Goal: Information Seeking & Learning: Learn about a topic

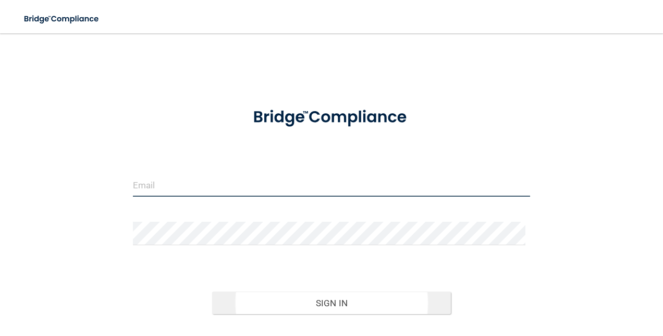
type input "[PERSON_NAME][EMAIL_ADDRESS][PERSON_NAME][DOMAIN_NAME]"
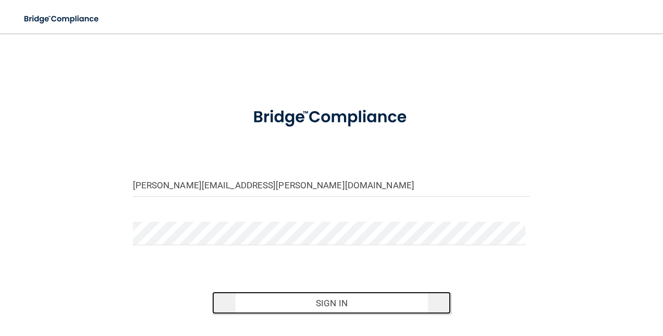
click at [334, 304] on button "Sign In" at bounding box center [331, 302] width 239 height 23
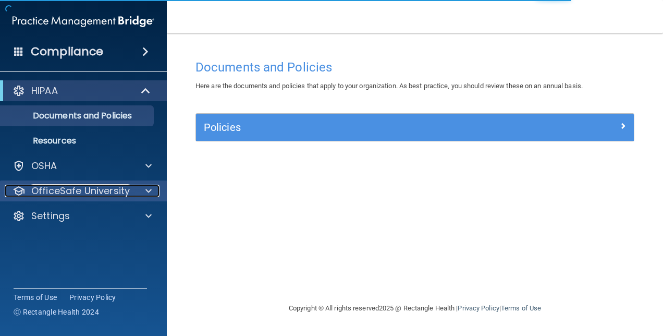
click at [134, 195] on div at bounding box center [147, 190] width 26 height 13
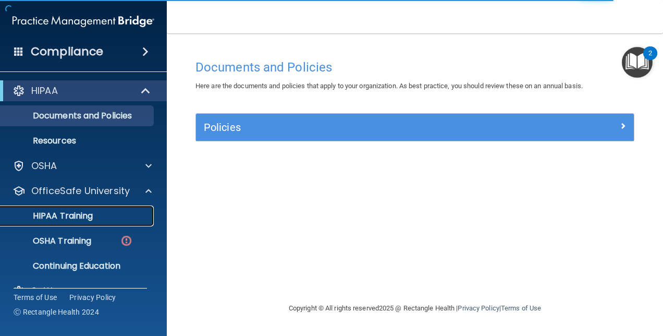
click at [77, 215] on p "HIPAA Training" at bounding box center [50, 215] width 86 height 10
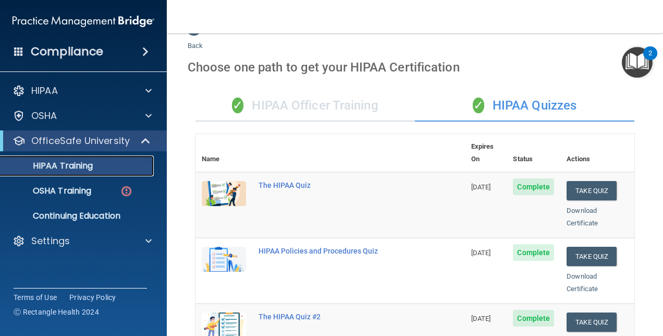
scroll to position [1, 0]
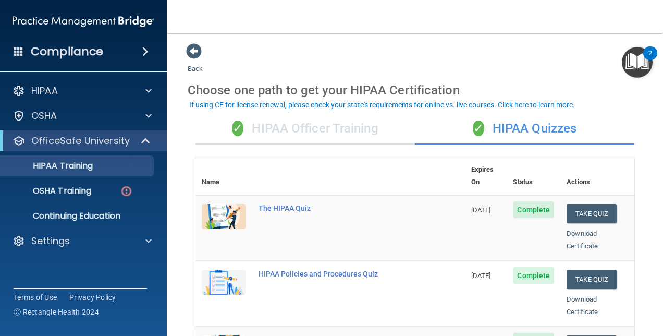
click at [378, 118] on div "✓ HIPAA Officer Training" at bounding box center [304, 128] width 219 height 31
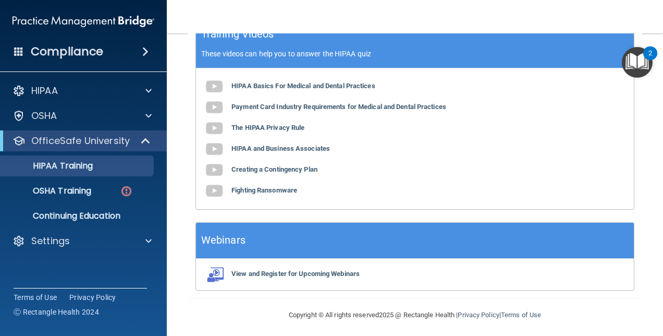
scroll to position [0, 0]
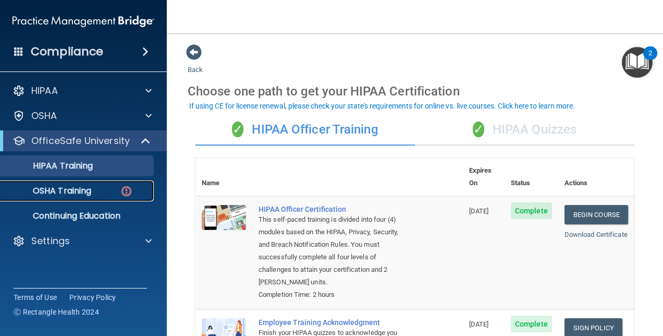
click at [61, 192] on p "OSHA Training" at bounding box center [49, 190] width 84 height 10
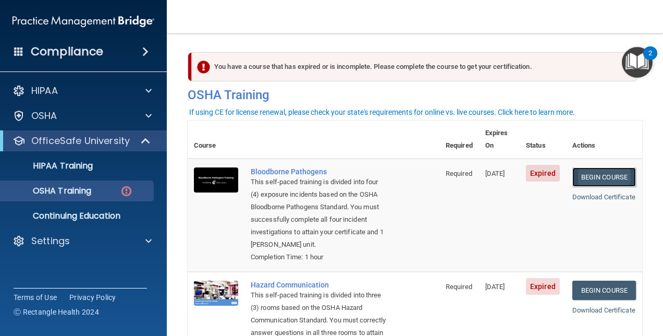
click at [575, 169] on link "Begin Course" at bounding box center [604, 176] width 64 height 19
click at [590, 291] on link "Begin Course" at bounding box center [604, 289] width 64 height 19
click at [593, 292] on link "Begin Course" at bounding box center [604, 289] width 64 height 19
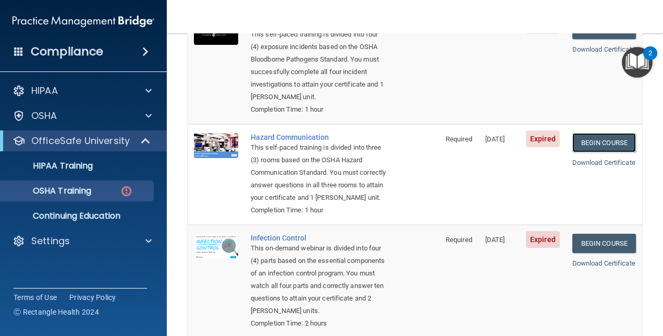
scroll to position [161, 0]
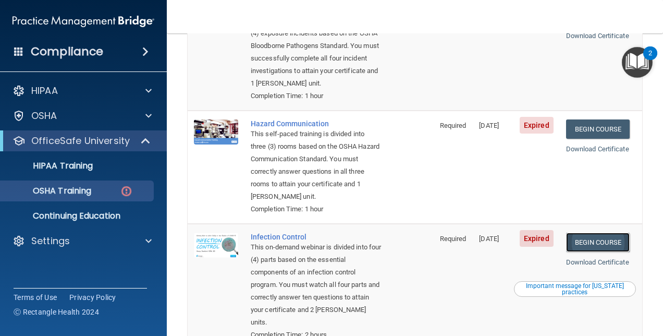
click at [595, 235] on link "Begin Course" at bounding box center [598, 241] width 64 height 19
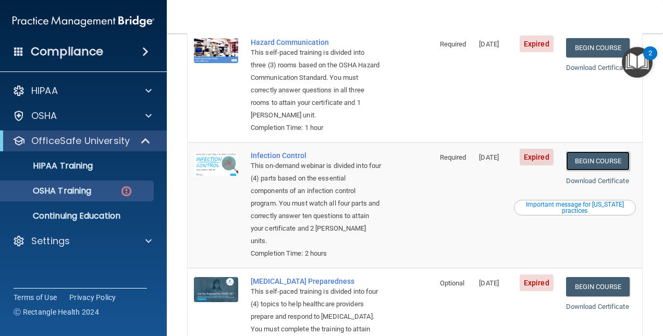
scroll to position [237, 0]
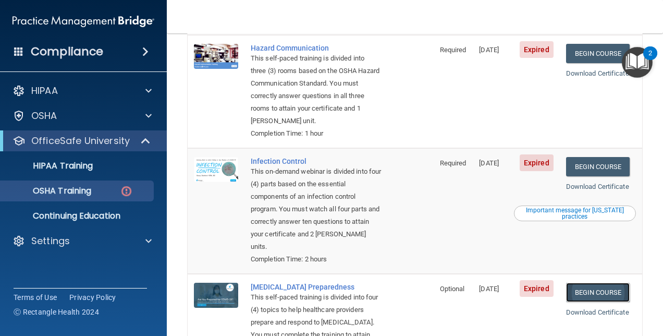
click at [614, 292] on link "Begin Course" at bounding box center [598, 291] width 64 height 19
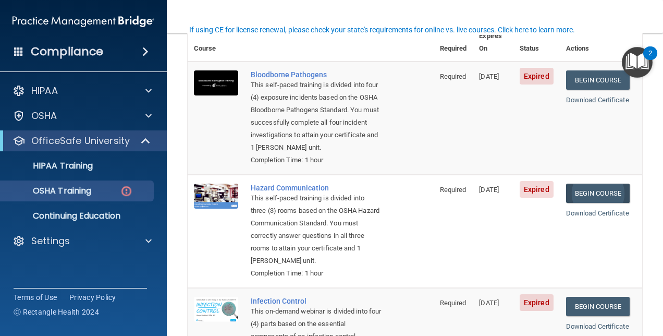
scroll to position [80, 0]
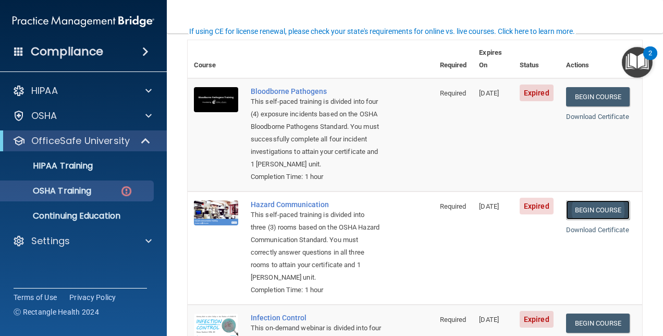
click at [595, 203] on link "Begin Course" at bounding box center [598, 209] width 64 height 19
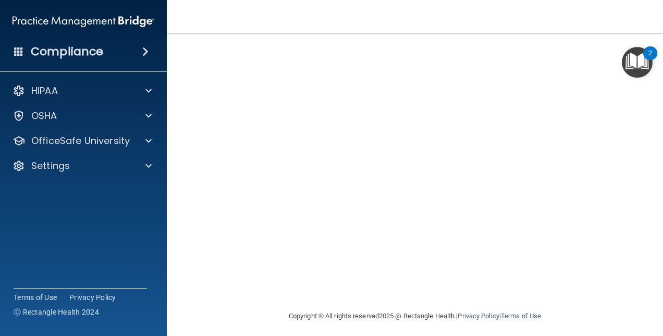
scroll to position [104, 0]
click at [227, 326] on div "Copyright © All rights reserved 2025 @ Rectangle Health | Privacy Policy | Term…" at bounding box center [415, 316] width 380 height 33
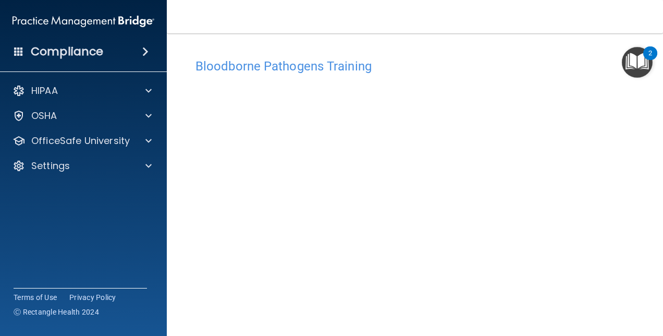
scroll to position [3, 0]
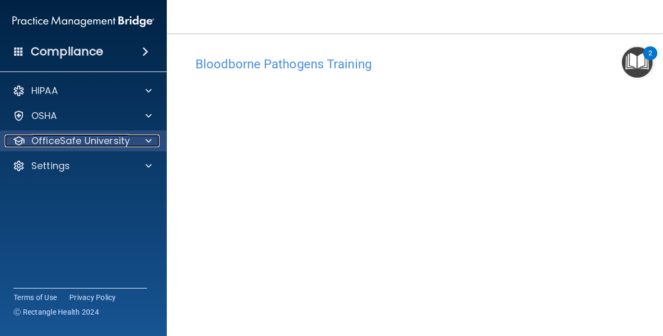
click at [114, 145] on p "OfficeSafe University" at bounding box center [80, 140] width 98 height 13
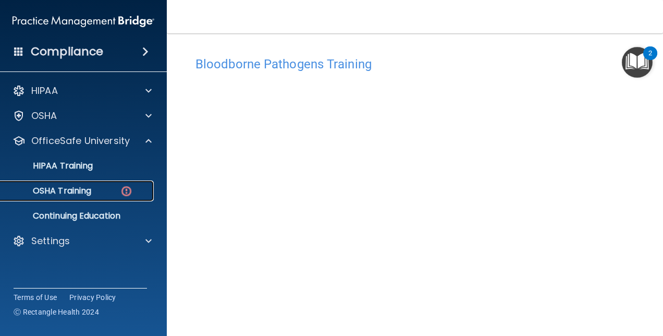
click at [107, 198] on link "OSHA Training" at bounding box center [72, 190] width 164 height 21
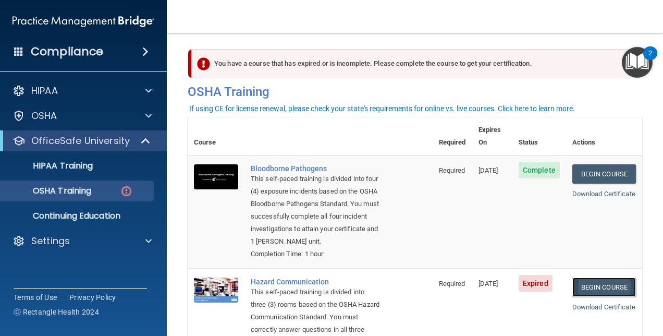
click at [582, 285] on link "Begin Course" at bounding box center [604, 286] width 64 height 19
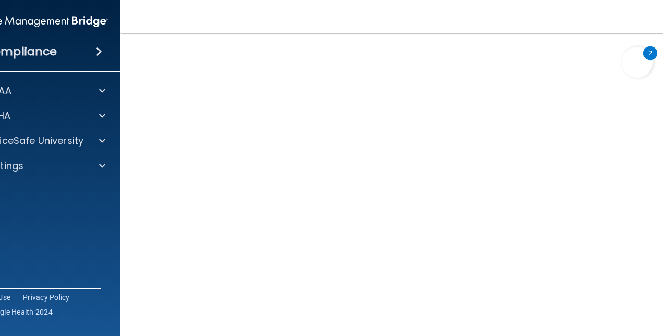
scroll to position [56, 0]
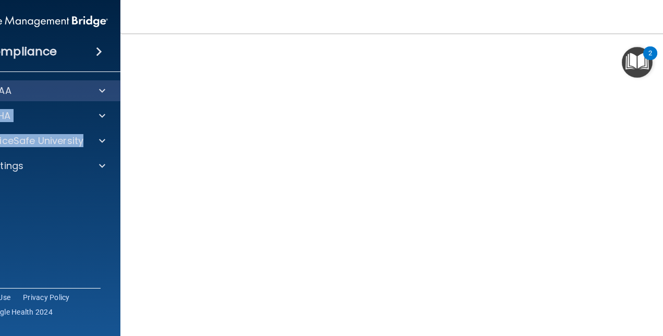
drag, startPoint x: 115, startPoint y: 127, endPoint x: 116, endPoint y: 89, distance: 38.0
click at [116, 89] on div "HIPAA Documents and Policies Report an Incident Business Associates Emergency P…" at bounding box center [37, 130] width 167 height 108
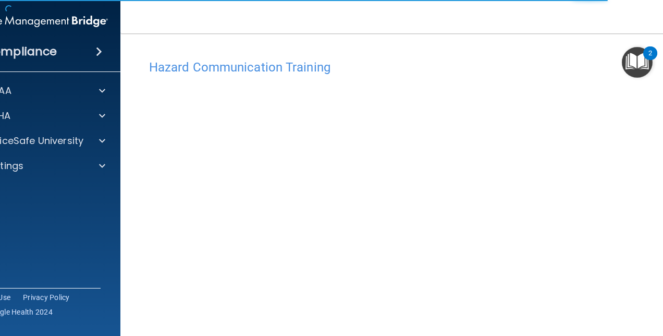
scroll to position [56, 0]
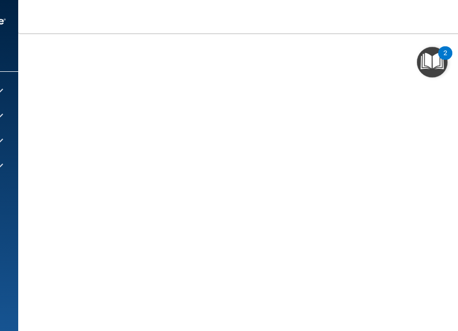
click at [280, 19] on nav "Toggle navigation [PERSON_NAME] Schlangen [EMAIL_ADDRESS][PERSON_NAME][DOMAIN_N…" at bounding box center [312, 16] width 589 height 33
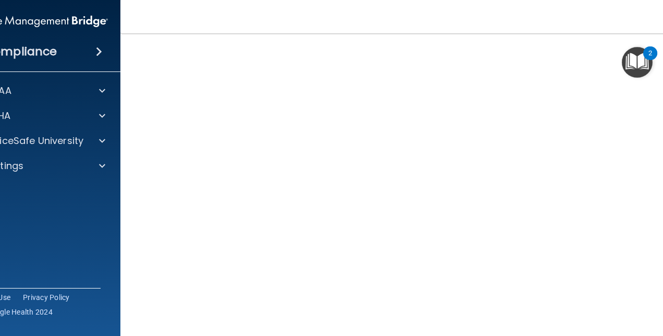
click at [132, 226] on main "Hazard Communication Training This course doesn’t expire until [DATE]. Are you …" at bounding box center [414, 184] width 589 height 302
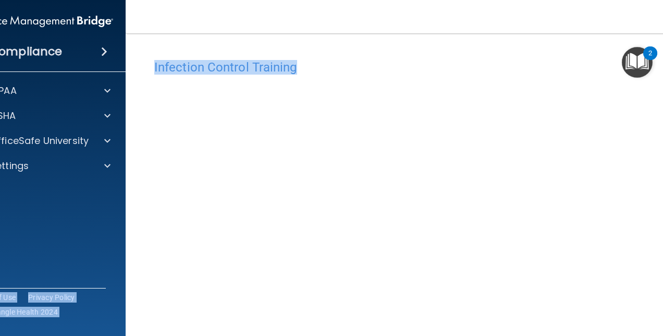
drag, startPoint x: 128, startPoint y: 309, endPoint x: 117, endPoint y: 234, distance: 75.8
click at [117, 234] on div "Compliance HIPAA Documents and Policies Report an Incident Business Associates …" at bounding box center [331, 168] width 663 height 336
click at [500, 30] on nav "Toggle navigation [PERSON_NAME] Schlangen [EMAIL_ADDRESS][PERSON_NAME][DOMAIN_N…" at bounding box center [415, 16] width 578 height 33
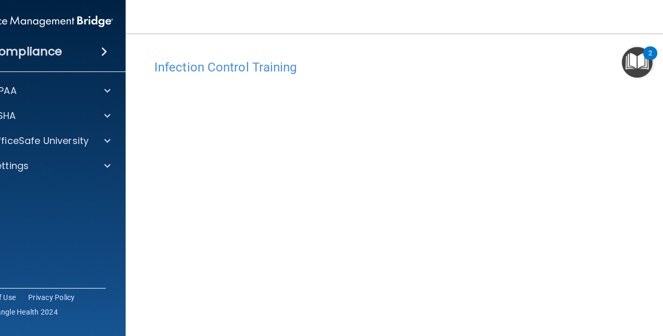
click at [111, 274] on div "Compliance HIPAA Documents and Policies Report an Incident Business Associates …" at bounding box center [42, 168] width 167 height 336
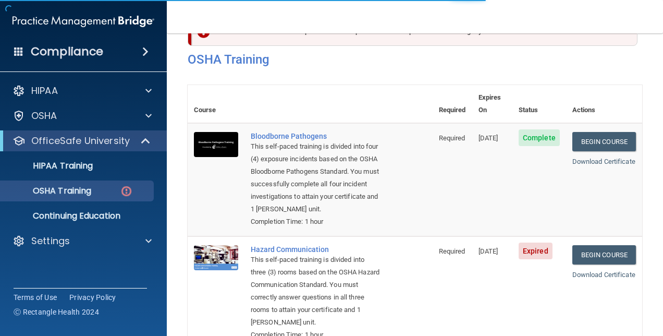
scroll to position [52, 0]
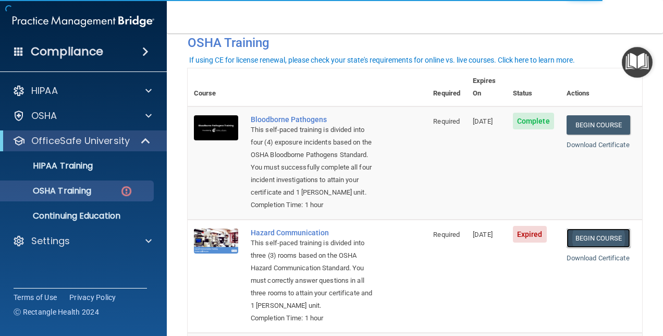
click at [586, 238] on link "Begin Course" at bounding box center [598, 237] width 64 height 19
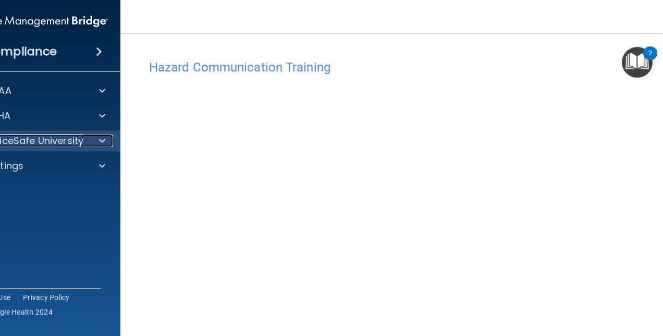
click at [38, 144] on p "OfficeSafe University" at bounding box center [34, 140] width 98 height 13
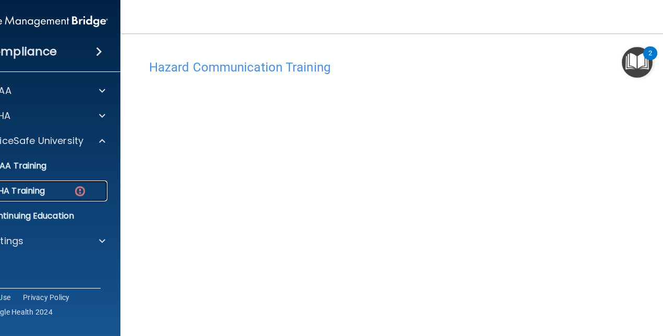
click at [55, 185] on div "OSHA Training" at bounding box center [31, 190] width 142 height 10
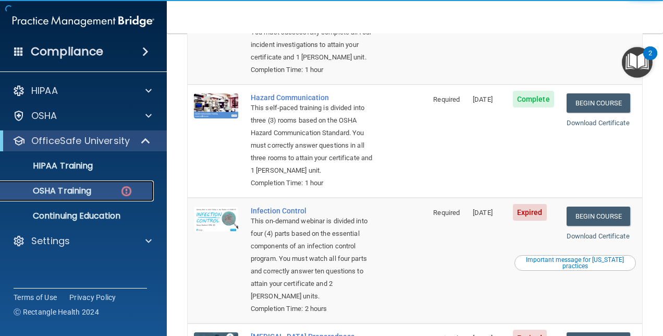
scroll to position [260, 0]
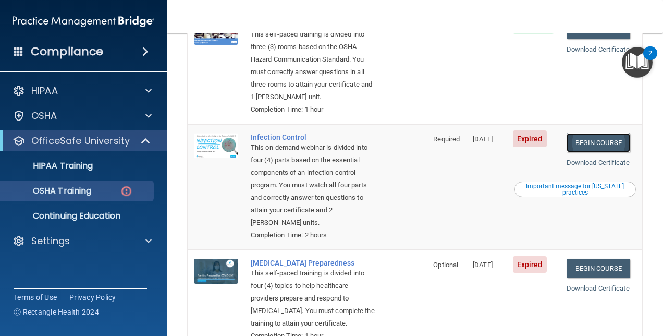
click at [600, 151] on link "Begin Course" at bounding box center [598, 142] width 64 height 19
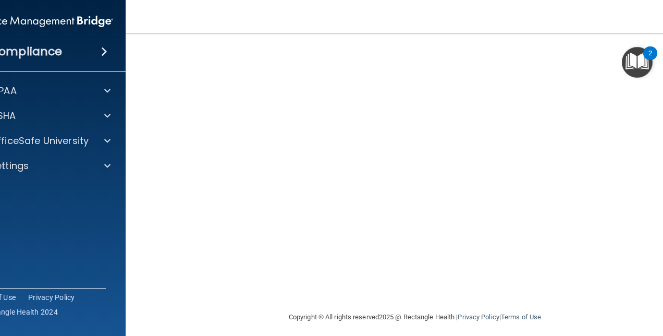
scroll to position [52, 0]
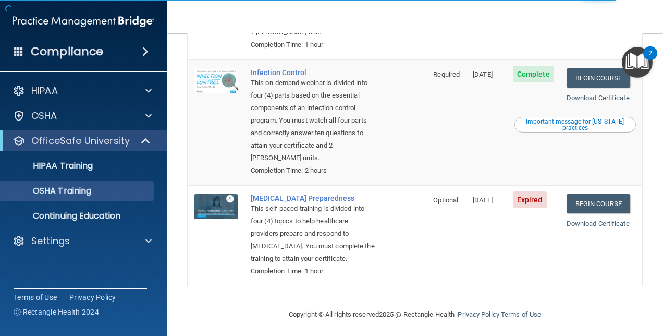
scroll to position [313, 0]
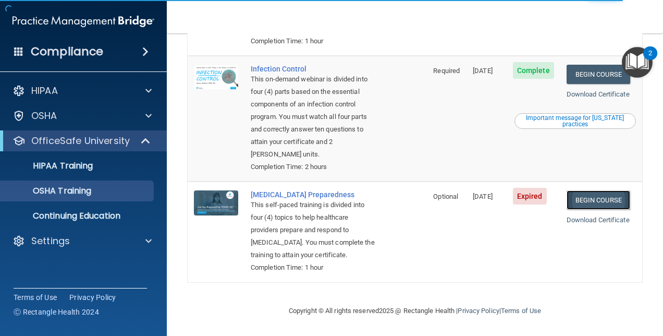
click at [588, 203] on link "Begin Course" at bounding box center [598, 199] width 64 height 19
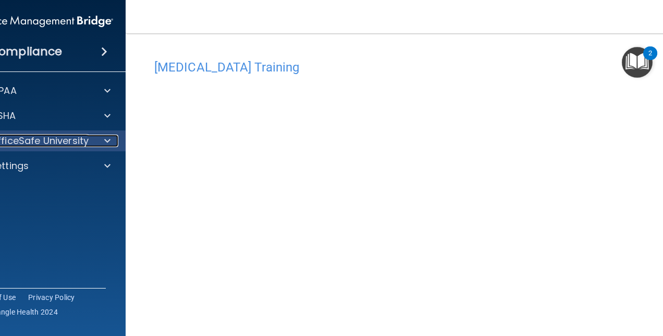
click at [47, 138] on p "OfficeSafe University" at bounding box center [39, 140] width 98 height 13
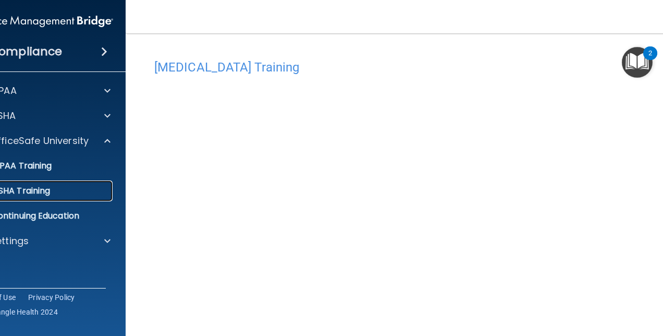
click at [49, 192] on div "OSHA Training" at bounding box center [37, 190] width 142 height 10
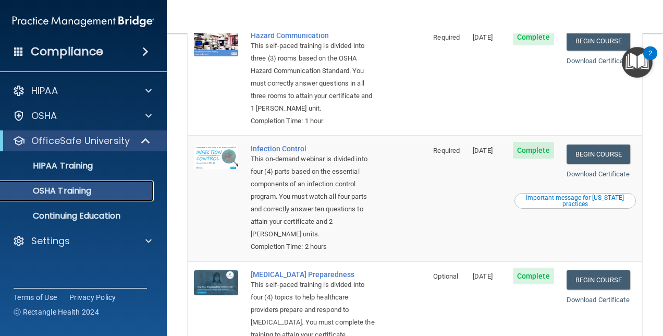
scroll to position [117, 0]
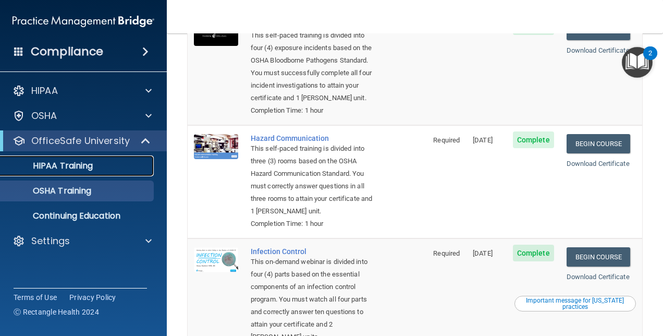
click at [88, 171] on link "HIPAA Training" at bounding box center [72, 165] width 164 height 21
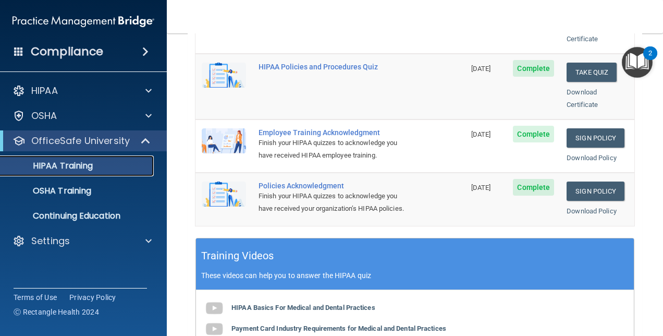
scroll to position [117, 0]
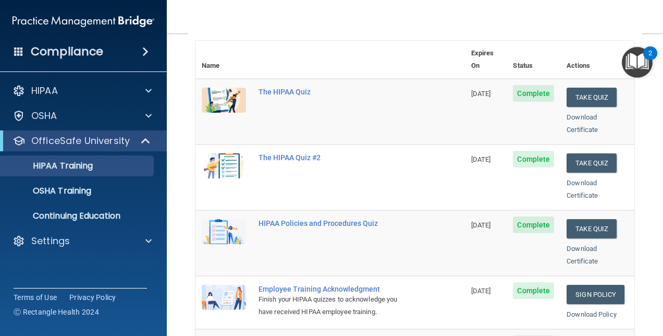
click at [154, 52] on div "Compliance" at bounding box center [83, 51] width 167 height 23
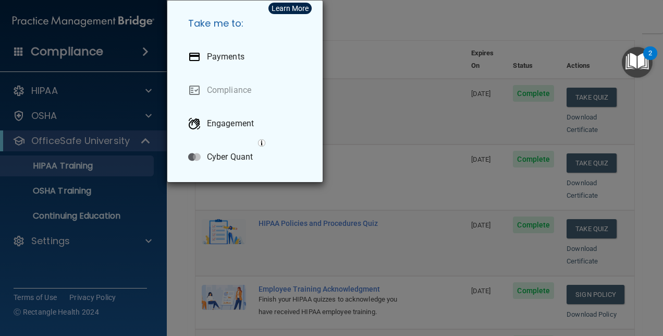
click at [142, 53] on div "Take me to: Payments Compliance Engagement Cyber Quant" at bounding box center [331, 168] width 663 height 336
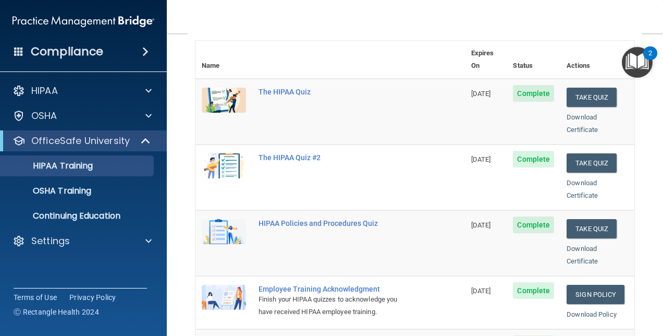
click at [142, 55] on span at bounding box center [145, 51] width 6 height 13
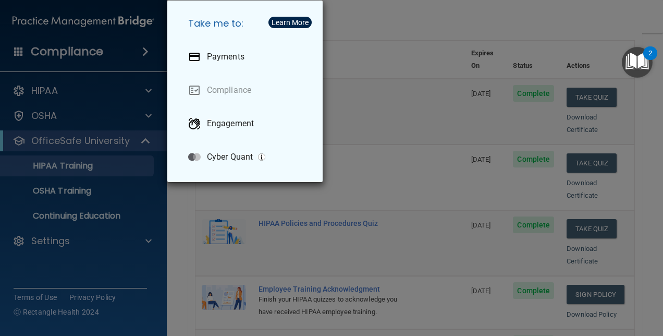
click at [30, 47] on div "Take me to: Payments Compliance Engagement Cyber Quant" at bounding box center [331, 168] width 663 height 336
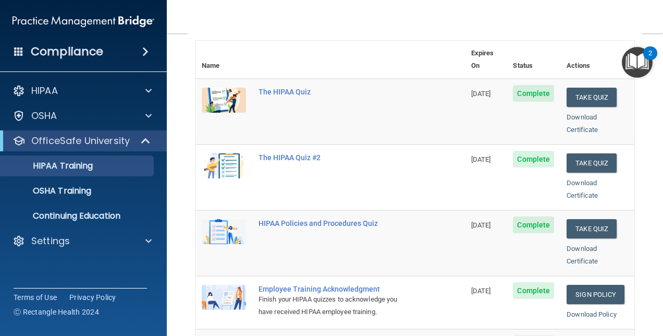
click at [16, 56] on span at bounding box center [18, 50] width 9 height 9
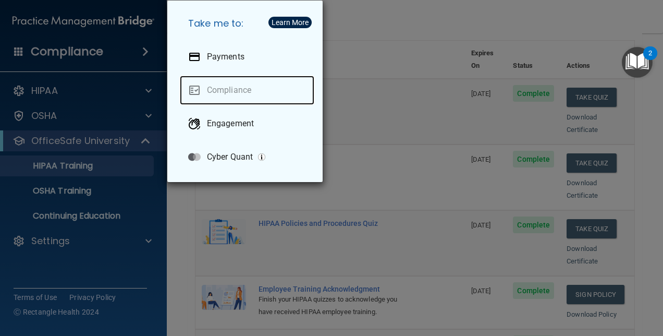
click at [221, 88] on link "Compliance" at bounding box center [247, 90] width 134 height 29
click at [109, 35] on div "Take me to: Payments Compliance Engagement Cyber Quant" at bounding box center [331, 168] width 663 height 336
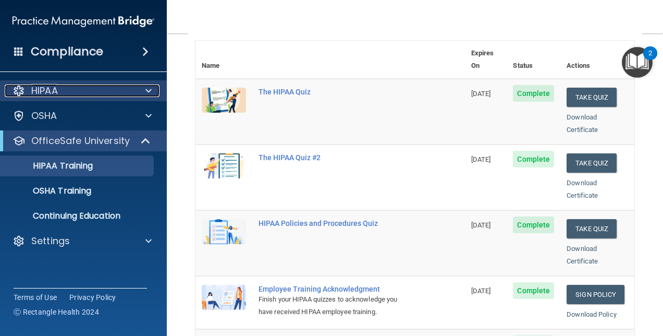
click at [114, 92] on div "HIPAA" at bounding box center [69, 90] width 129 height 13
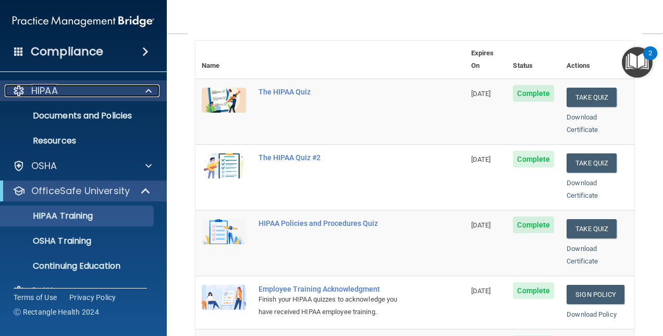
click at [127, 87] on div "HIPAA" at bounding box center [69, 90] width 129 height 13
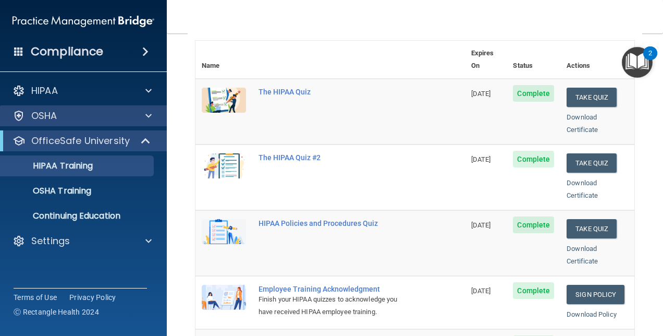
click at [136, 122] on div "OSHA" at bounding box center [83, 115] width 167 height 21
click at [136, 121] on div at bounding box center [147, 115] width 26 height 13
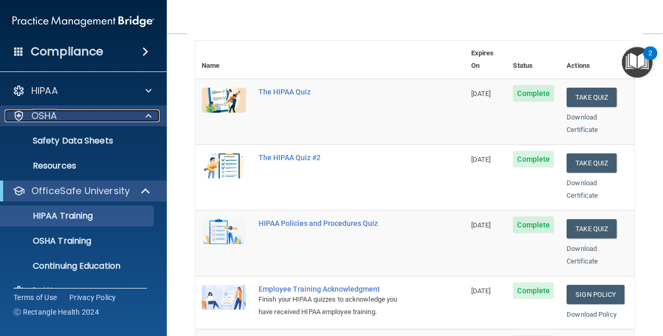
click at [136, 121] on div at bounding box center [147, 115] width 26 height 13
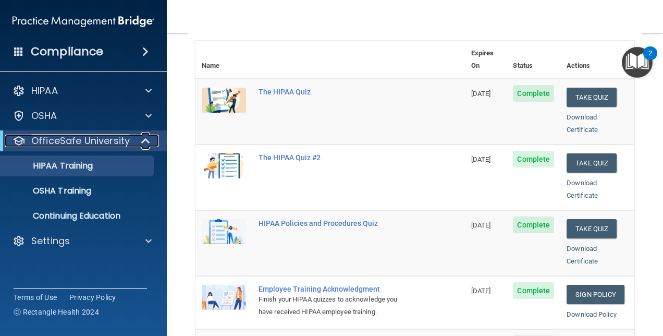
click at [139, 140] on div at bounding box center [146, 140] width 26 height 13
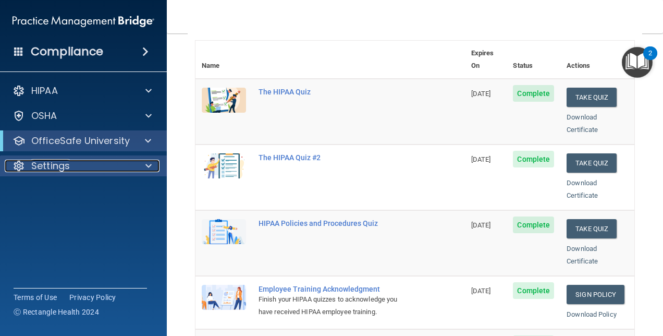
click at [139, 169] on div at bounding box center [147, 165] width 26 height 13
